Goal: Check status: Check status

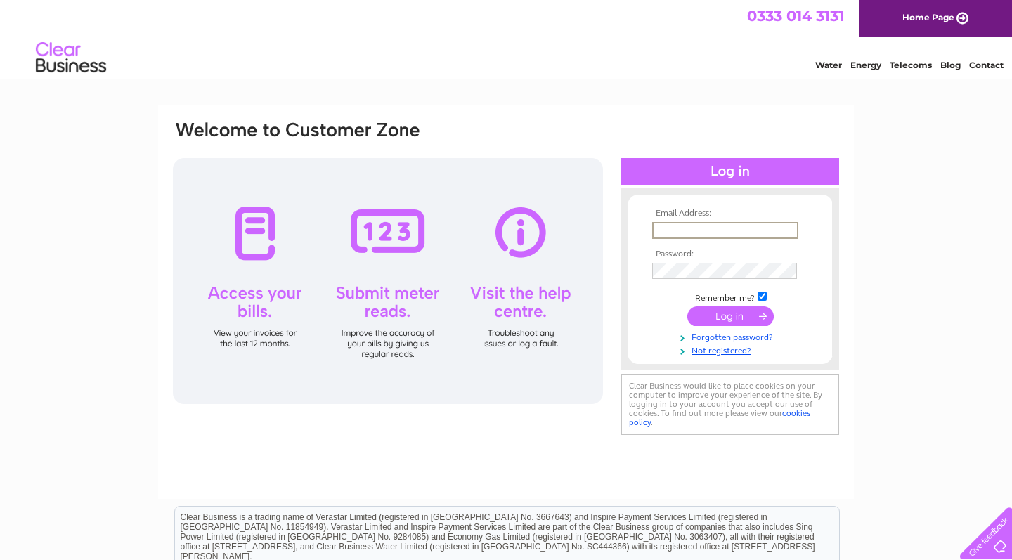
type input "[PERSON_NAME][EMAIL_ADDRESS][DOMAIN_NAME]"
click at [730, 315] on input "submit" at bounding box center [730, 316] width 86 height 20
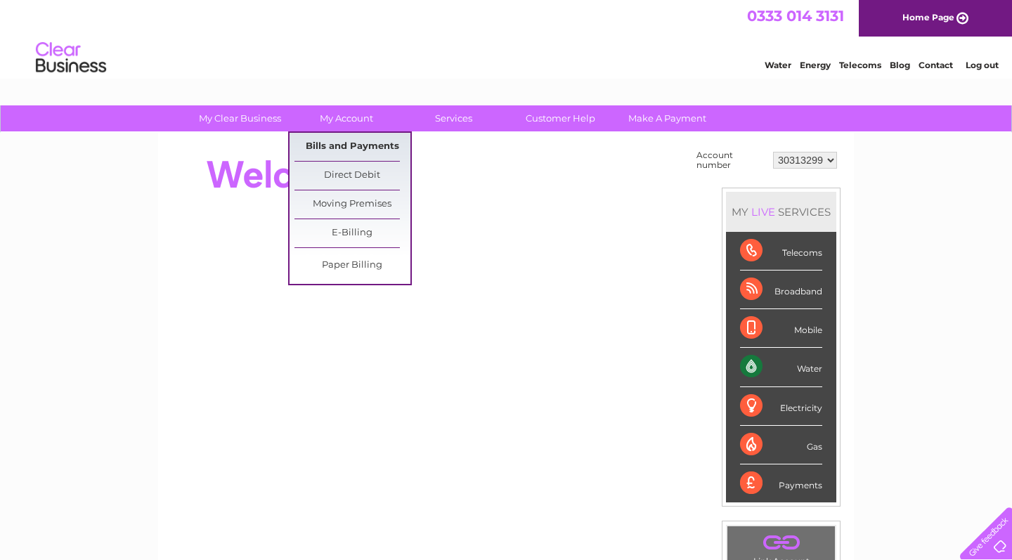
click at [344, 140] on link "Bills and Payments" at bounding box center [352, 147] width 116 height 28
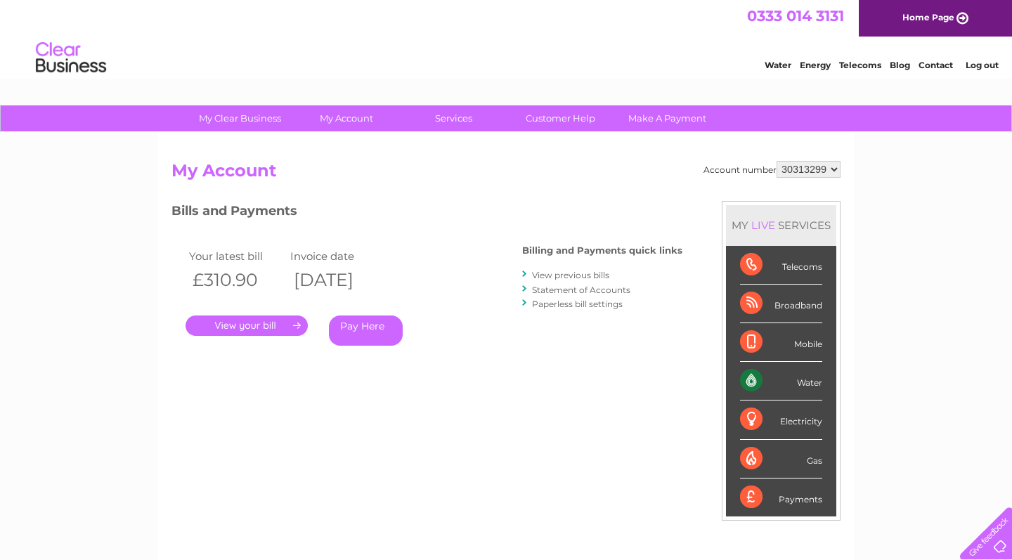
click at [537, 274] on link "View previous bills" at bounding box center [570, 275] width 77 height 11
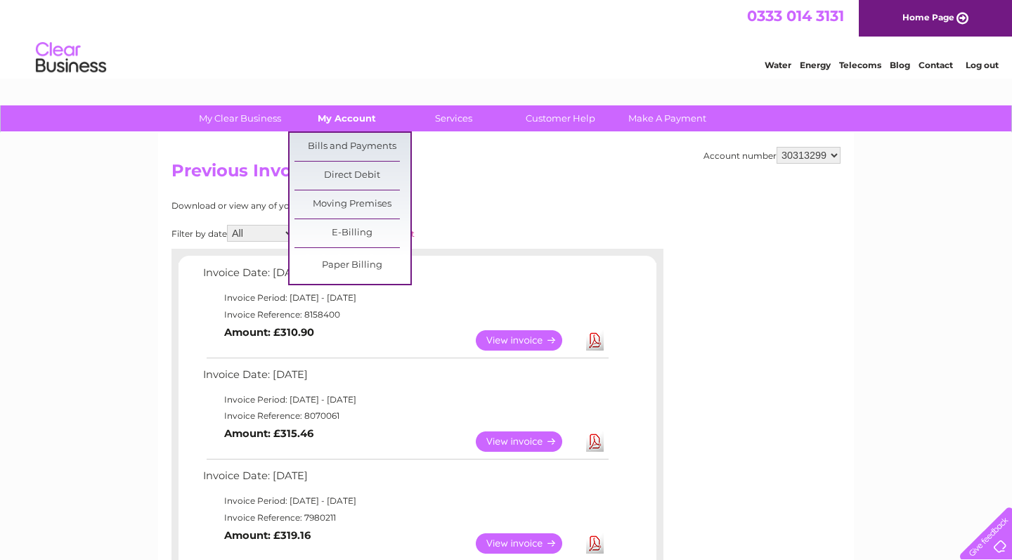
click at [349, 115] on link "My Account" at bounding box center [347, 118] width 116 height 26
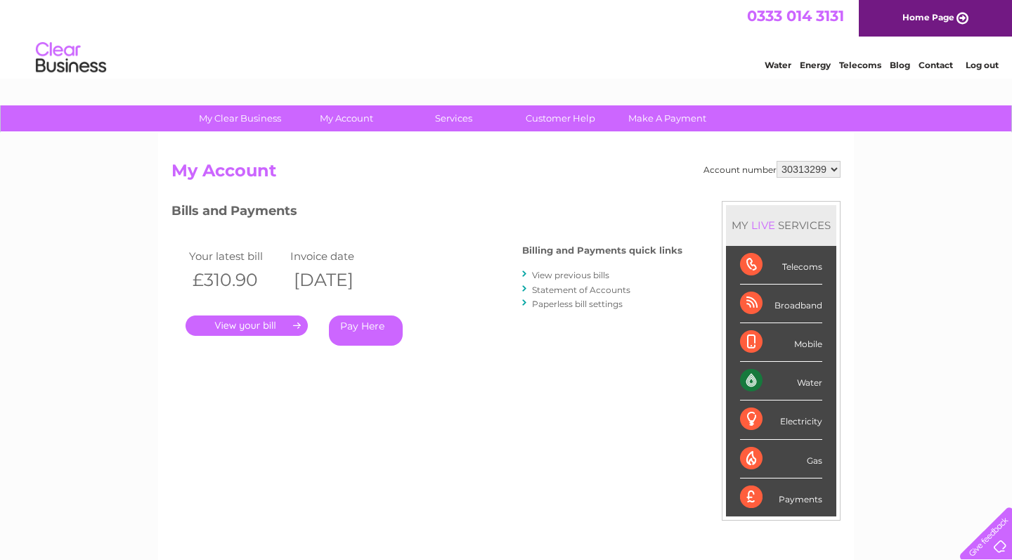
click at [560, 287] on link "Statement of Accounts" at bounding box center [581, 290] width 98 height 11
